Goal: Navigation & Orientation: Understand site structure

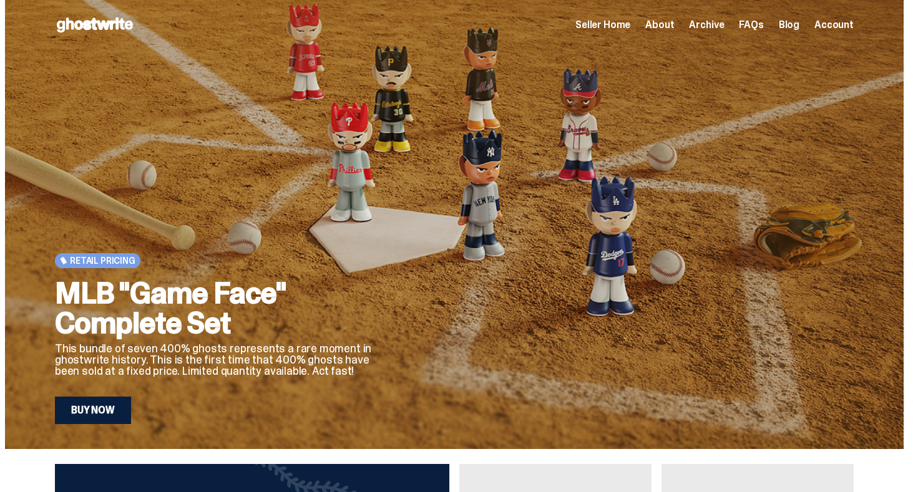
click at [613, 17] on div "Seller Home About Archive FAQs Blog Account" at bounding box center [714, 24] width 278 height 15
click at [614, 22] on span "Seller Home" at bounding box center [602, 25] width 55 height 10
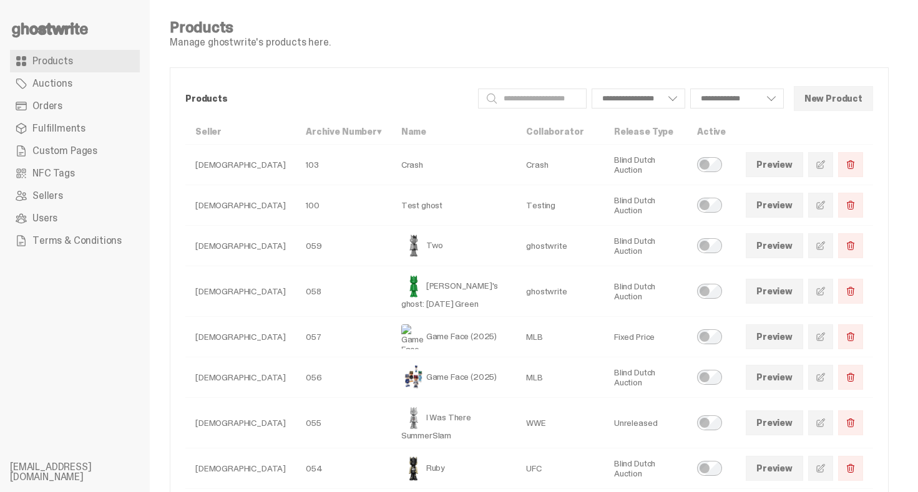
select select
click at [67, 245] on span "Terms & Conditions" at bounding box center [76, 241] width 89 height 10
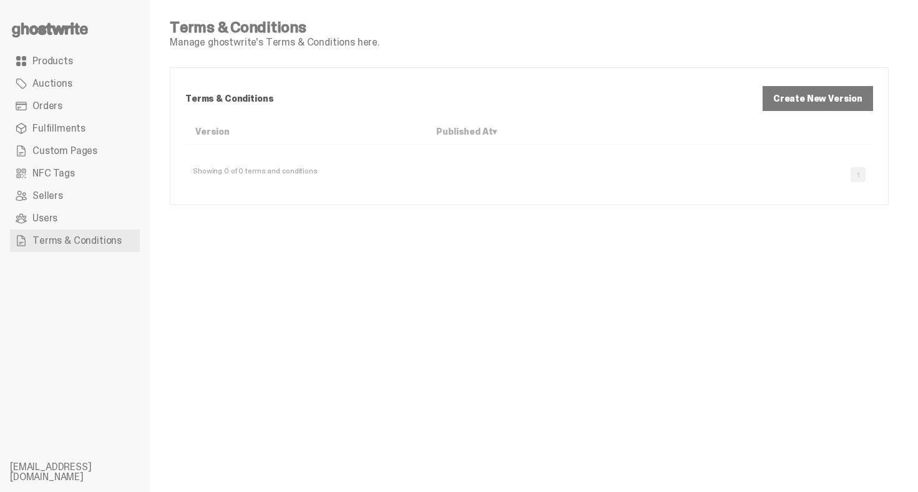
click at [808, 94] on link "Create New Version" at bounding box center [817, 98] width 110 height 25
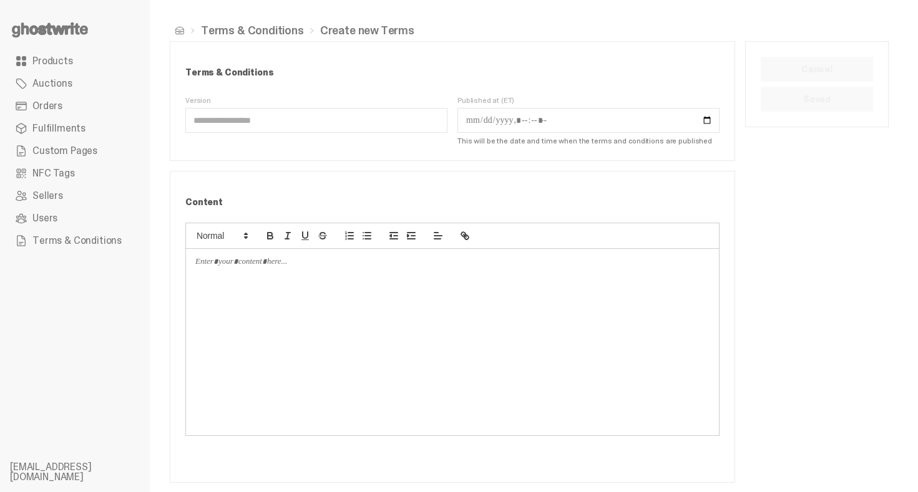
click at [45, 216] on span "Users" at bounding box center [44, 218] width 25 height 10
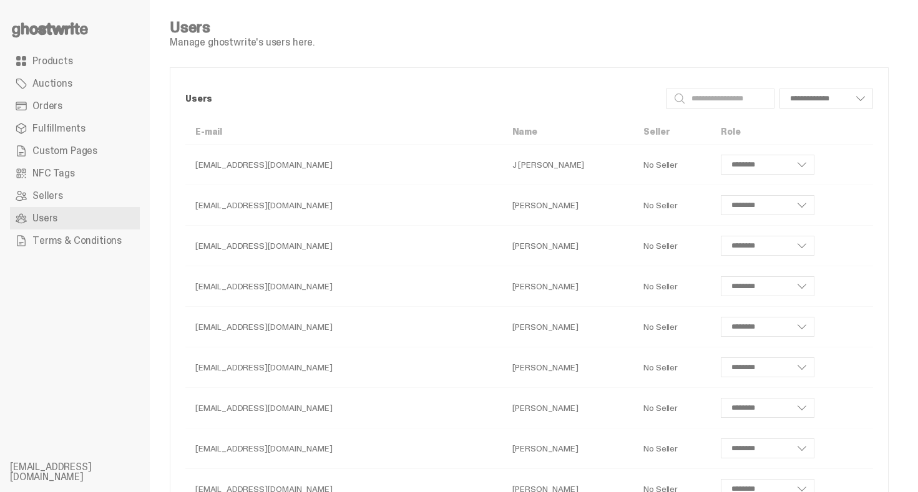
click at [49, 201] on span "Sellers" at bounding box center [47, 196] width 31 height 10
